Goal: Information Seeking & Learning: Learn about a topic

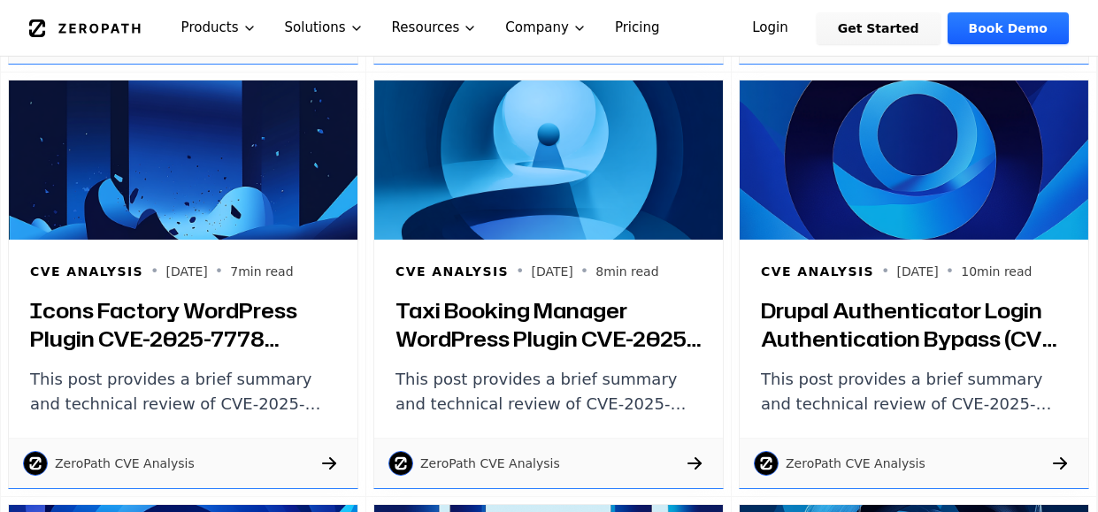
scroll to position [796, 0]
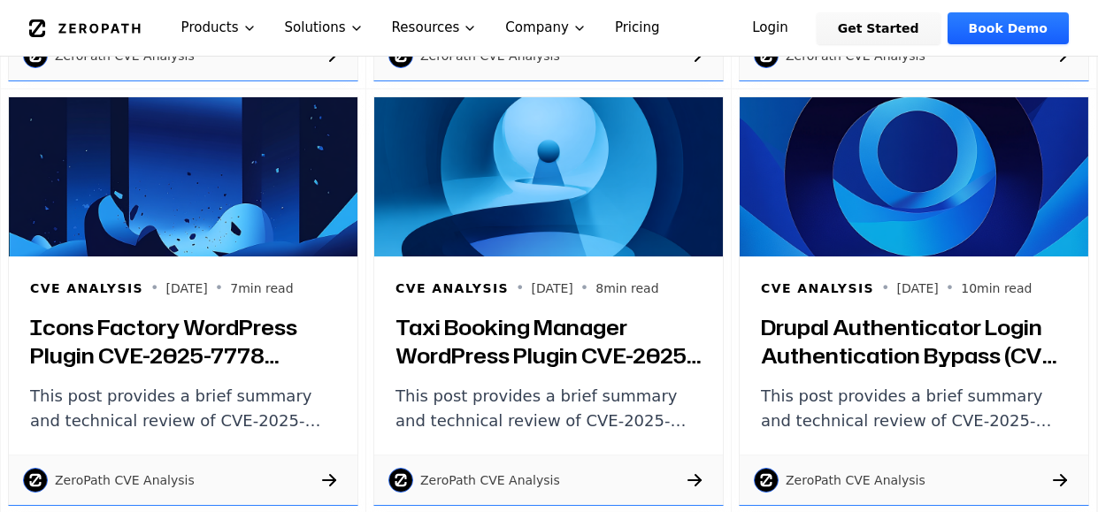
click at [884, 351] on h3 "Drupal Authenticator Login Authentication Bypass (CVE-2025-8995): Brief Summary…" at bounding box center [914, 341] width 306 height 57
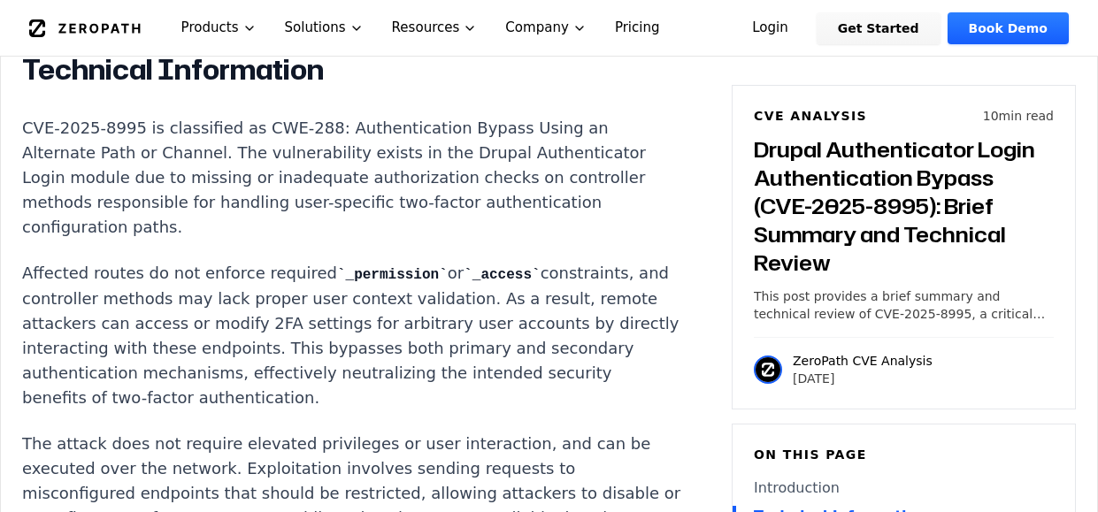
scroll to position [1677, 0]
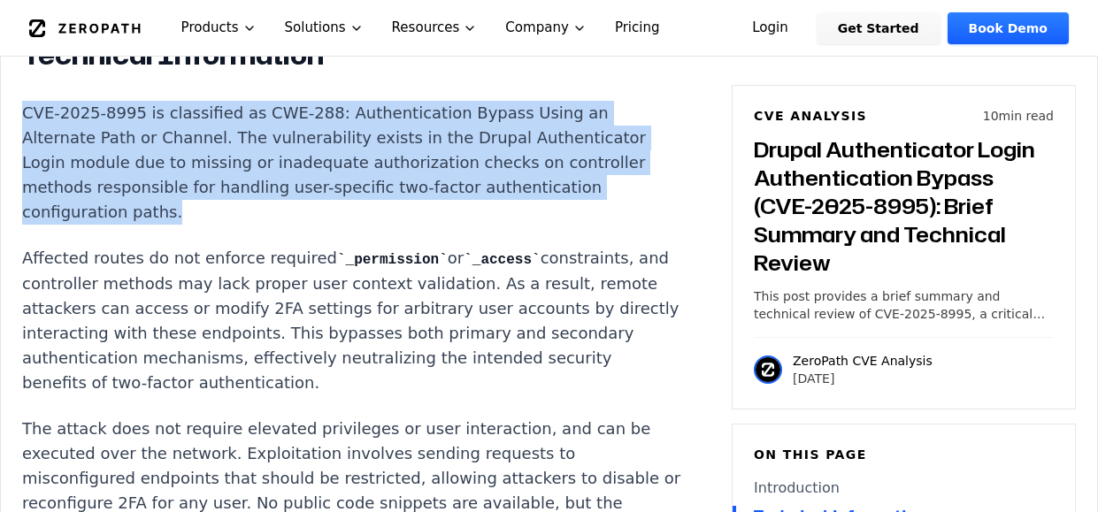
drag, startPoint x: 185, startPoint y: 247, endPoint x: 22, endPoint y: 139, distance: 195.4
click at [22, 139] on p "CVE-2025-8995 is classified as CWE-288: Authentication Bypass Using an Alternat…" at bounding box center [351, 163] width 658 height 124
copy p "CVE-2025-8995 is classified as CWE-288: Authentication Bypass Using an Alternat…"
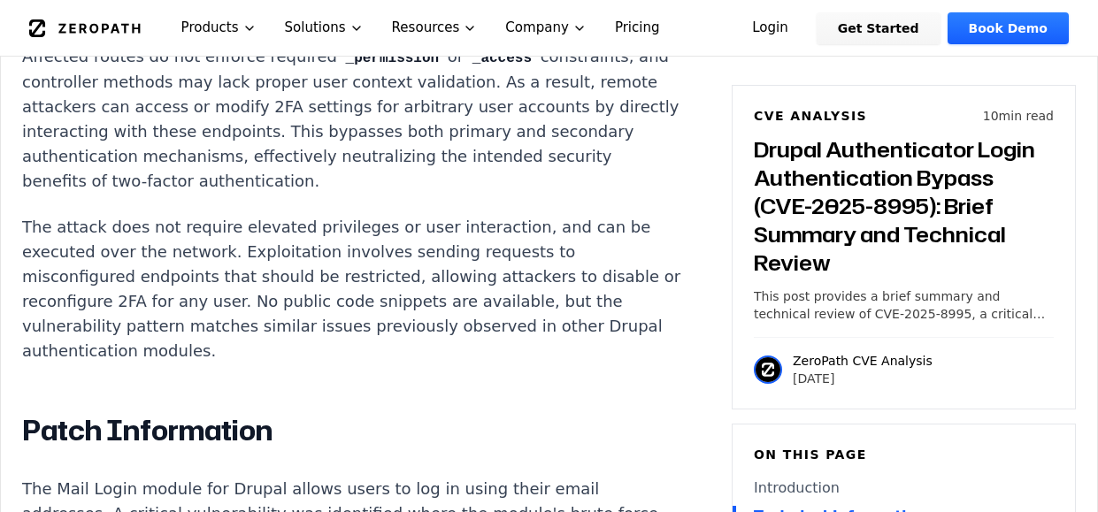
scroll to position [1821, 0]
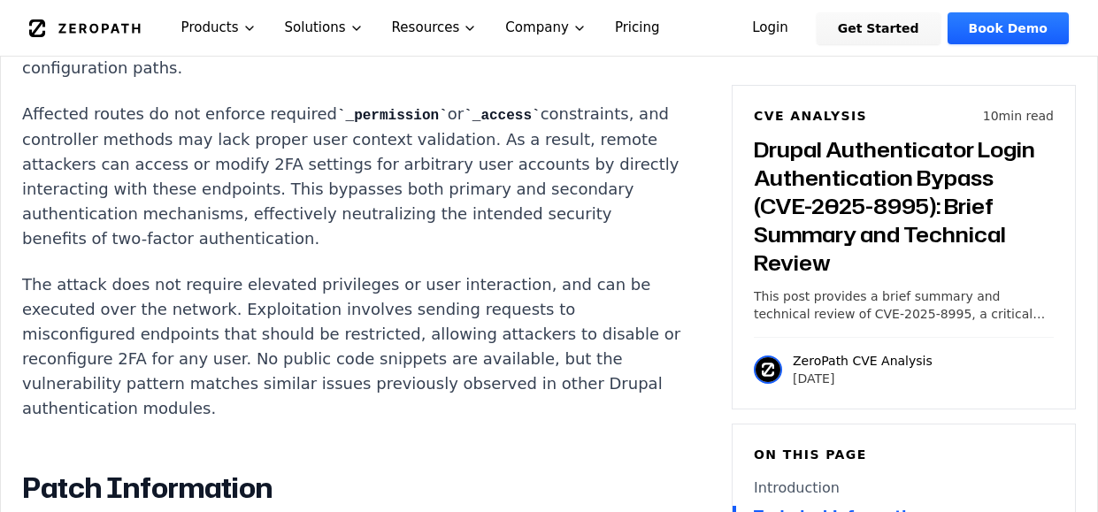
click at [35, 133] on p "Affected routes do not enforce required _permission or _access constraints, and…" at bounding box center [351, 177] width 658 height 150
drag, startPoint x: 76, startPoint y: 160, endPoint x: 439, endPoint y: 266, distance: 378.1
click at [439, 251] on p "Affected routes do not enforce required _permission or _access constraints, and…" at bounding box center [351, 177] width 658 height 150
copy p "Affected routes do not enforce required _permission or _access constraints, and…"
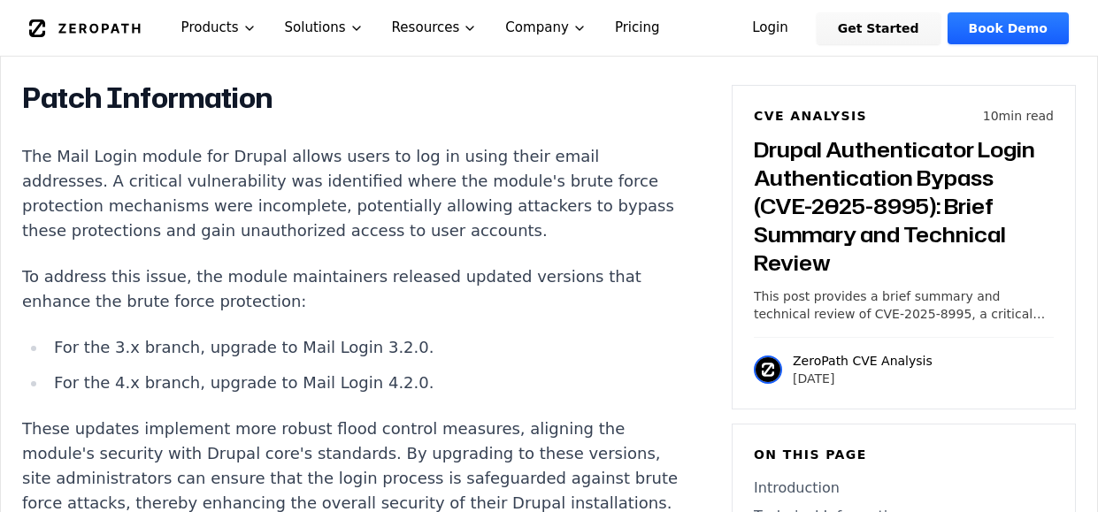
scroll to position [2197, 0]
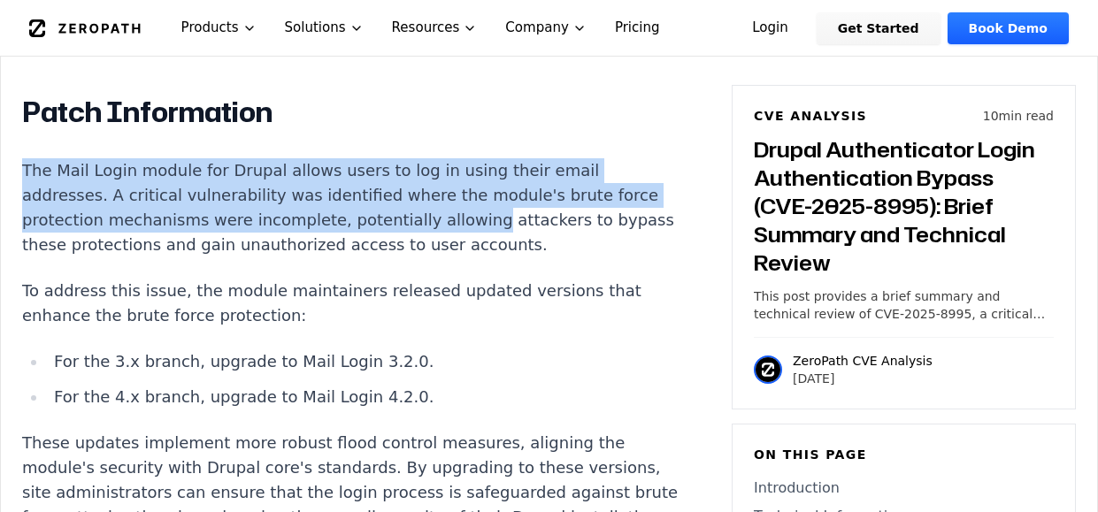
drag, startPoint x: 19, startPoint y: 191, endPoint x: 447, endPoint y: 254, distance: 432.9
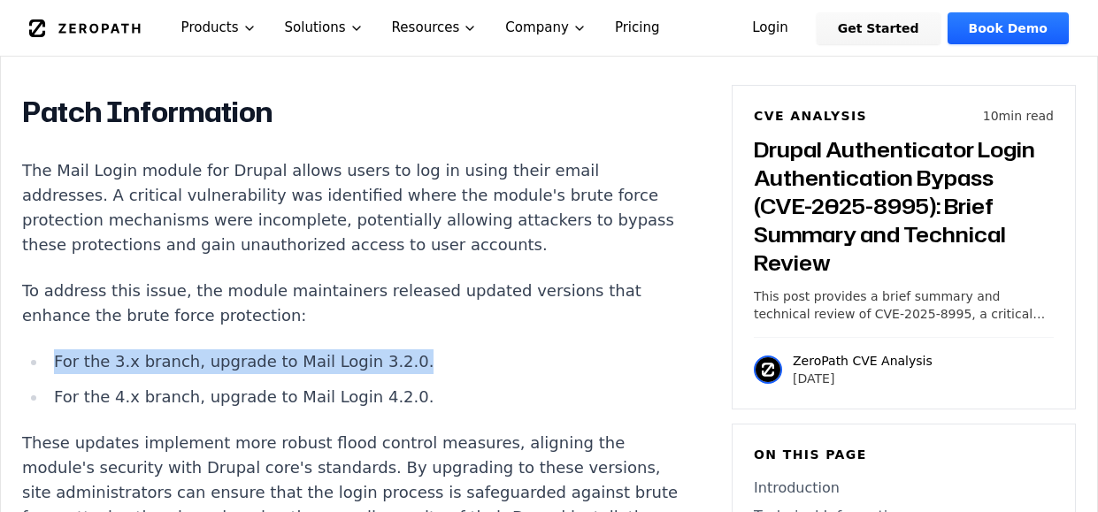
drag, startPoint x: 56, startPoint y: 384, endPoint x: 385, endPoint y: 375, distance: 329.3
click at [385, 374] on li "For the 3.x branch, upgrade to Mail Login 3.2.0." at bounding box center [364, 362] width 634 height 25
copy li "For the 3.x branch, upgrade to Mail Login 3.2.0."
